Goal: Task Accomplishment & Management: Use online tool/utility

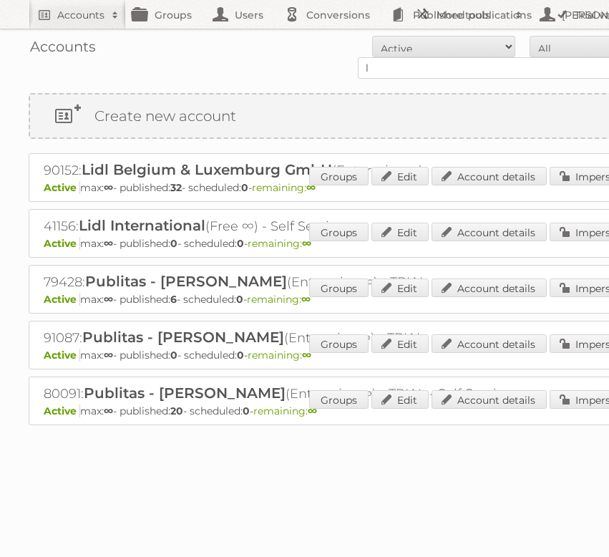
scroll to position [0, 92]
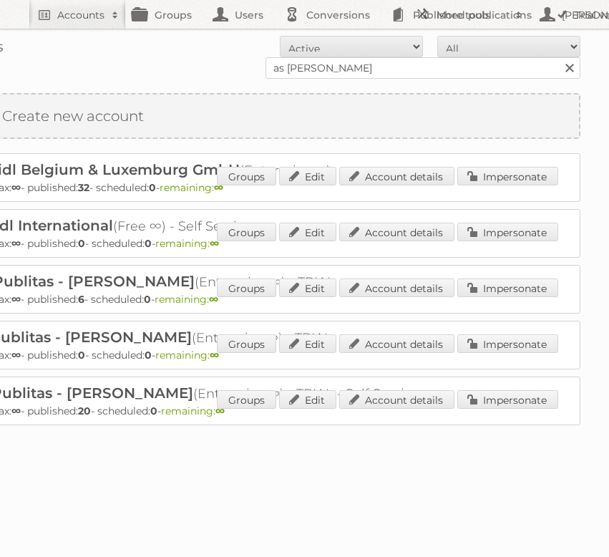
type input "as [PERSON_NAME]"
click at [558, 57] on input "Search" at bounding box center [568, 67] width 21 height 21
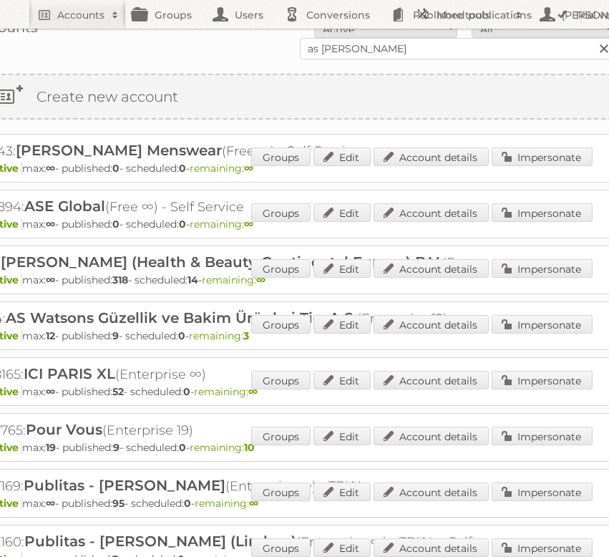
scroll to position [19, 88]
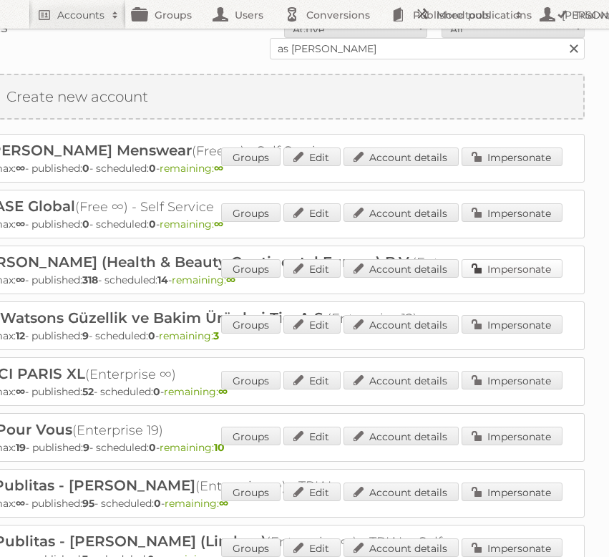
click at [489, 275] on link "Impersonate" at bounding box center [511, 268] width 101 height 19
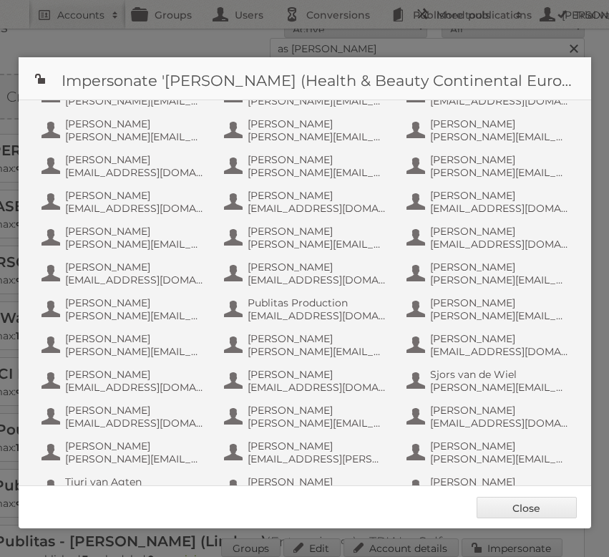
scroll to position [799, 0]
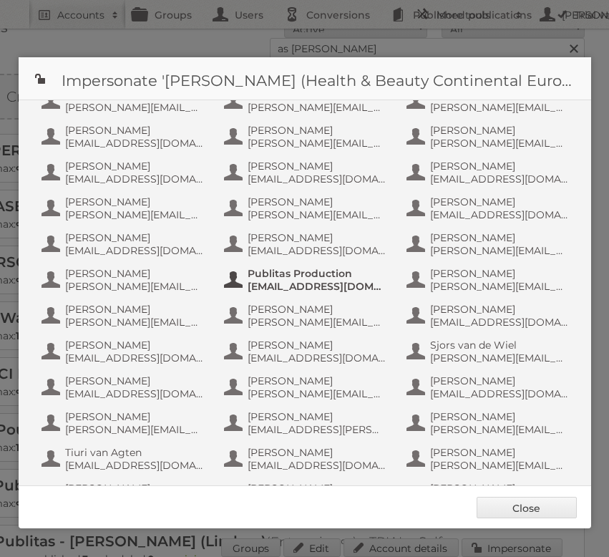
click at [316, 275] on span "Publitas Production" at bounding box center [316, 273] width 139 height 13
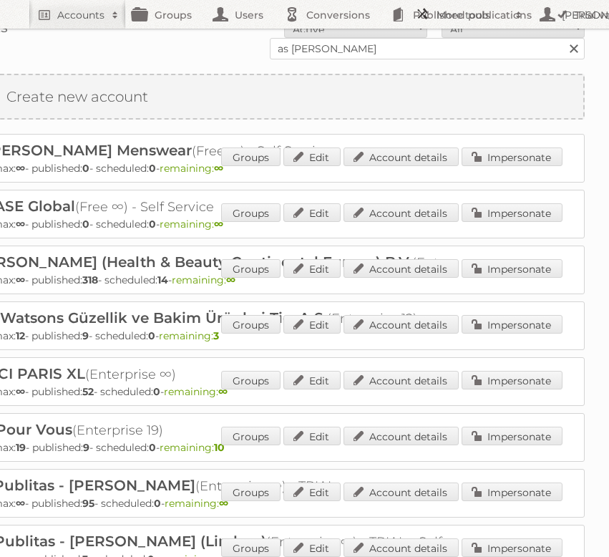
scroll to position [0, 88]
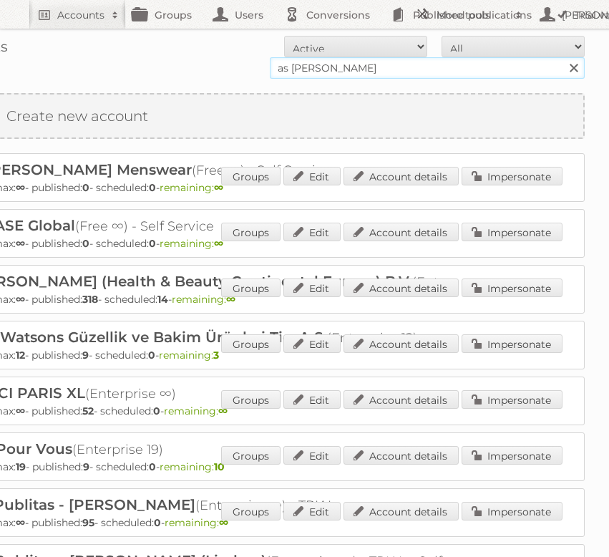
drag, startPoint x: 406, startPoint y: 71, endPoint x: 26, endPoint y: 67, distance: 379.8
click at [26, 67] on form "All Active Expired Pending All Paid Trials Self service as watson Search" at bounding box center [263, 57] width 644 height 43
type input "[PERSON_NAME]"
click at [562, 57] on input "Search" at bounding box center [572, 67] width 21 height 21
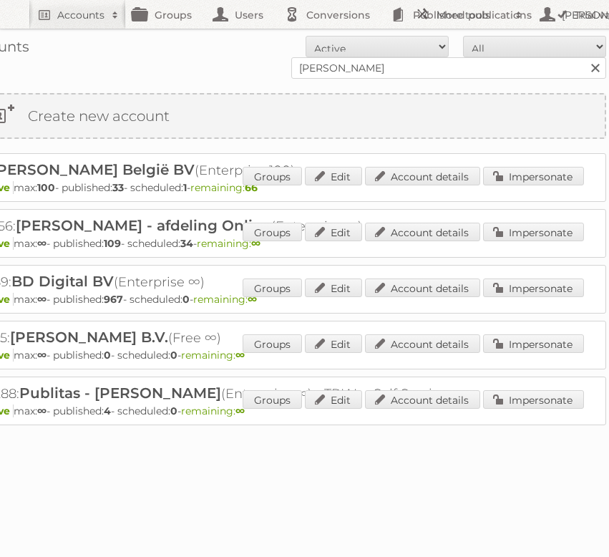
scroll to position [0, 92]
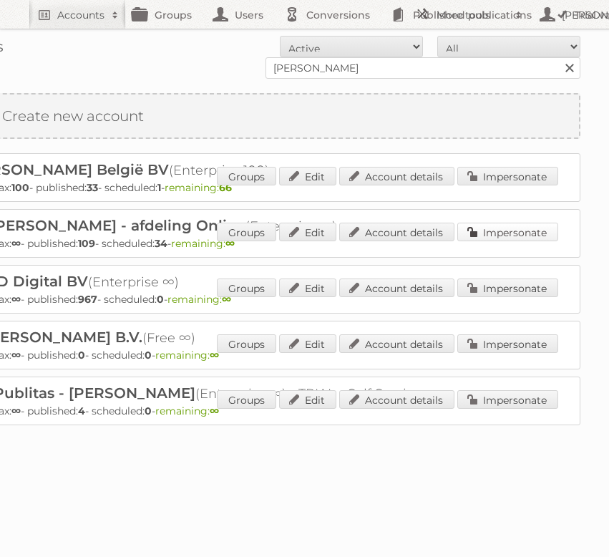
click at [524, 238] on link "Impersonate" at bounding box center [507, 231] width 101 height 19
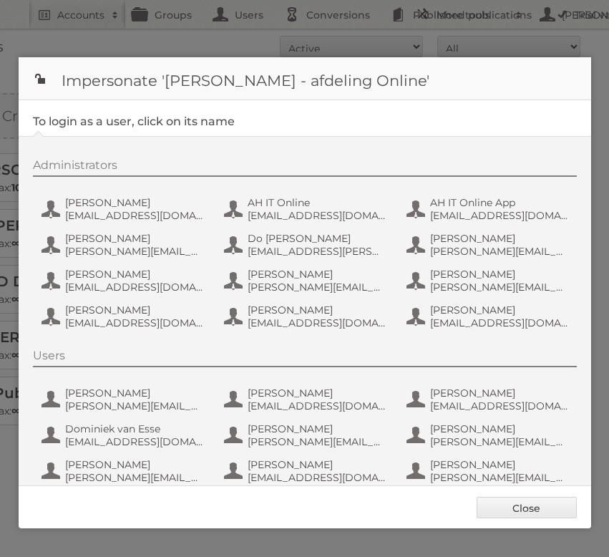
scroll to position [90, 0]
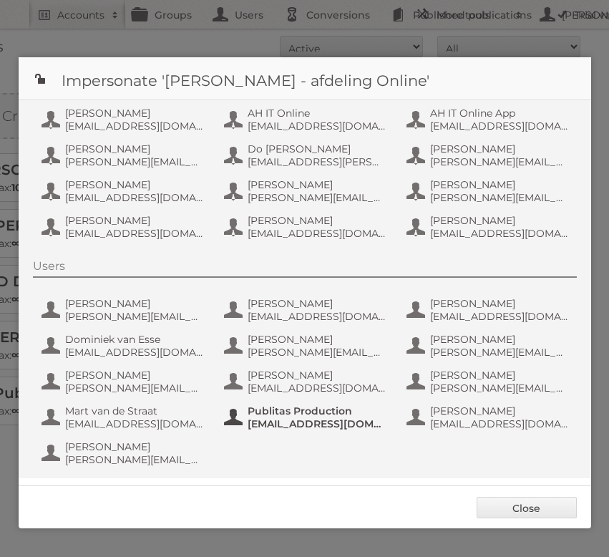
click at [284, 421] on span "[EMAIL_ADDRESS][DOMAIN_NAME]" at bounding box center [316, 423] width 139 height 13
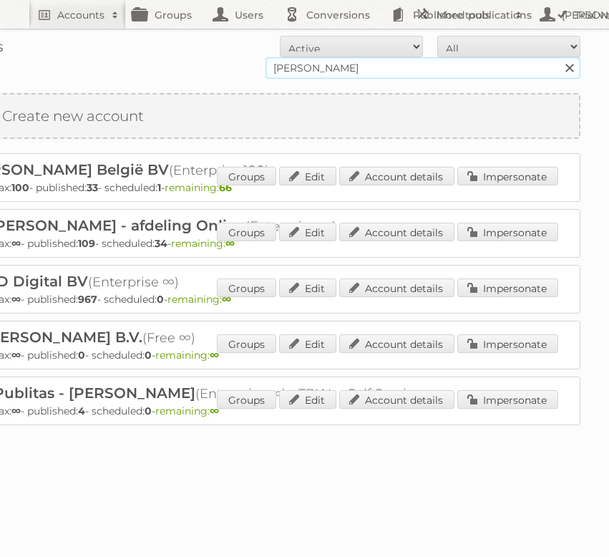
click at [329, 72] on input "[PERSON_NAME]" at bounding box center [422, 67] width 315 height 21
type input "alimerka"
click at [558, 57] on input "Search" at bounding box center [568, 67] width 21 height 21
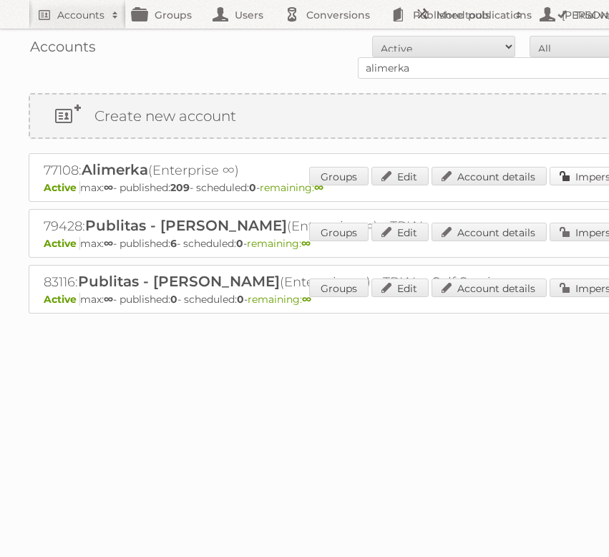
click at [570, 177] on link "Impersonate" at bounding box center [599, 176] width 101 height 19
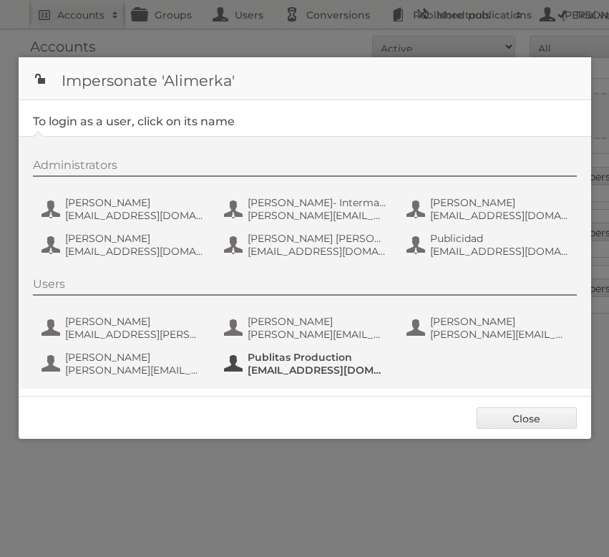
click at [283, 366] on span "[EMAIL_ADDRESS][DOMAIN_NAME]" at bounding box center [316, 369] width 139 height 13
